Goal: Check status

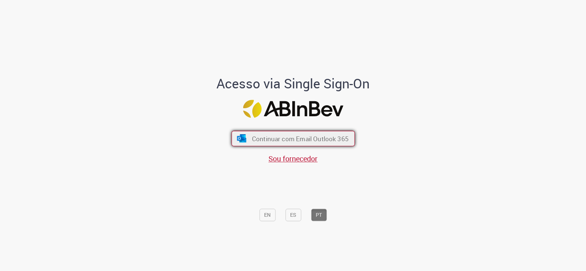
click at [317, 138] on span "Continuar com Email Outlook 365" at bounding box center [300, 138] width 97 height 8
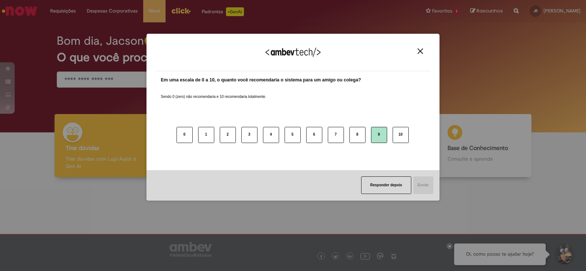
click at [380, 133] on button "9" at bounding box center [379, 135] width 16 height 16
click at [424, 183] on button "Enviar" at bounding box center [423, 185] width 21 height 18
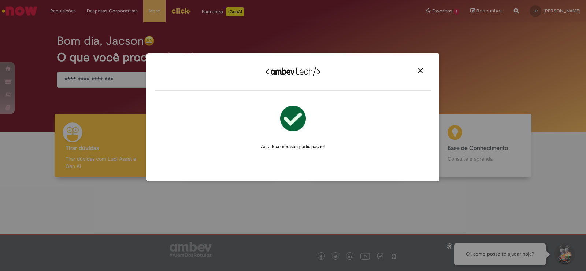
click at [421, 69] on img "Close" at bounding box center [420, 70] width 5 height 5
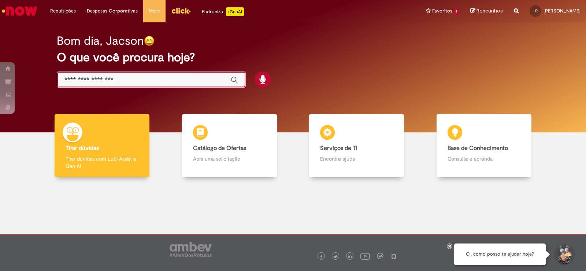
click at [149, 83] on input "Basta digitar aqui" at bounding box center [144, 80] width 159 height 8
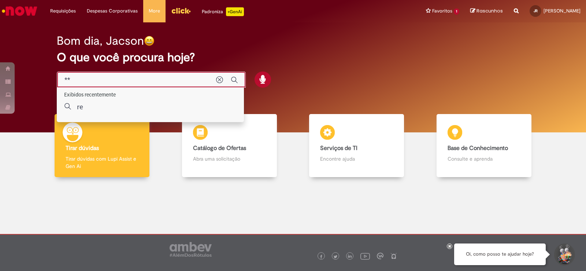
type input "***"
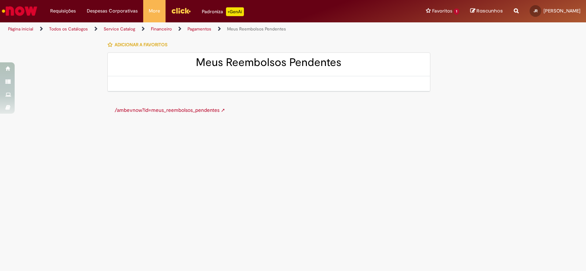
click at [211, 111] on link "/ambevnow?id=meus_reembolsos_pendentes ➚" at bounding box center [170, 110] width 111 height 7
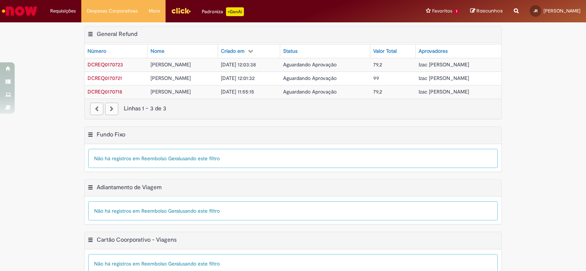
click at [538, 86] on div "Exportar como PDF Exportar como Excel Exportar como CSV General Refund Tabela -…" at bounding box center [293, 76] width 586 height 101
